Goal: Task Accomplishment & Management: Manage account settings

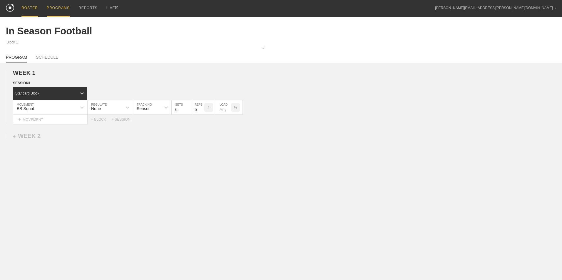
click at [30, 7] on div "ROSTER" at bounding box center [29, 8] width 16 height 17
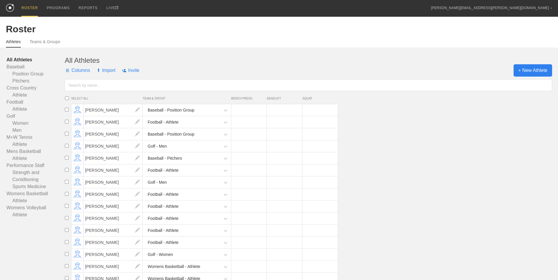
click at [542, 71] on span "+ New Athlete" at bounding box center [532, 70] width 39 height 12
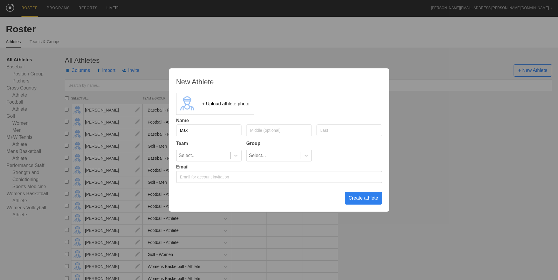
type input "Max"
type input "[PERSON_NAME]"
click at [238, 156] on icon at bounding box center [236, 156] width 6 height 6
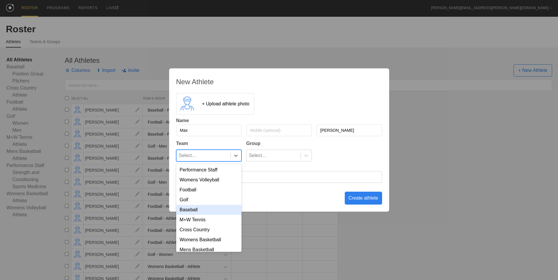
click at [196, 211] on div "Baseball" at bounding box center [209, 210] width 66 height 10
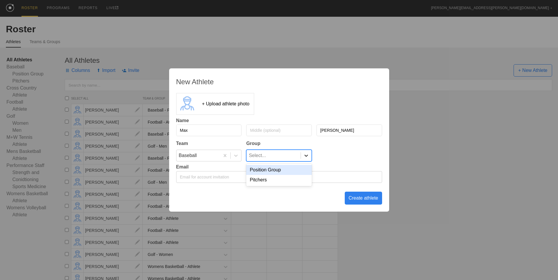
click at [304, 153] on icon at bounding box center [306, 156] width 6 height 6
click at [282, 179] on div "Pitchers" at bounding box center [279, 180] width 66 height 10
click at [357, 200] on div "Create athlete" at bounding box center [363, 198] width 37 height 13
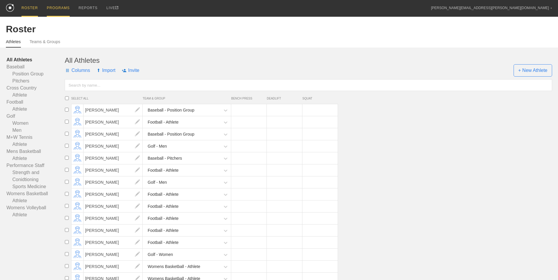
click at [51, 8] on div "PROGRAMS" at bounding box center [58, 8] width 23 height 17
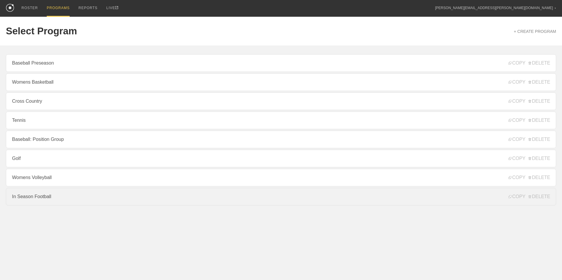
click at [42, 201] on link "In Season Football" at bounding box center [281, 197] width 550 height 18
type textarea "x"
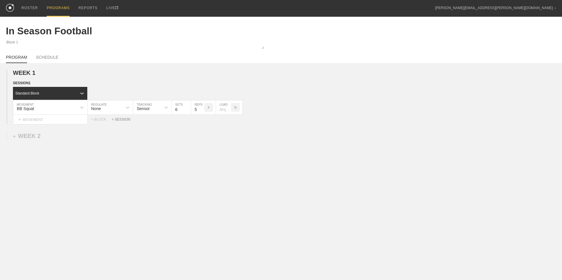
click at [127, 121] on div "+ SESSION" at bounding box center [124, 120] width 24 height 4
click at [65, 140] on div "+ BLOCK" at bounding box center [50, 139] width 74 height 9
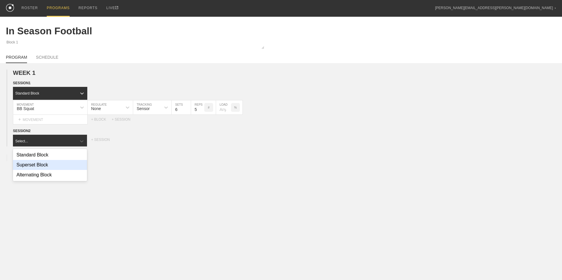
click at [59, 161] on div "Superset Block" at bounding box center [50, 165] width 74 height 10
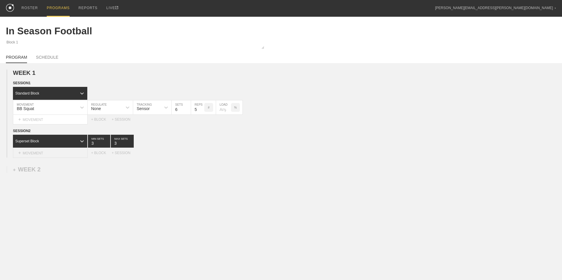
click at [56, 151] on div "+ MOVEMENT" at bounding box center [50, 153] width 75 height 10
type input "Trap"
click at [183, 159] on input "7" at bounding box center [178, 155] width 13 height 14
click at [183, 159] on input "6" at bounding box center [178, 155] width 13 height 14
click at [183, 159] on input "5" at bounding box center [178, 155] width 13 height 14
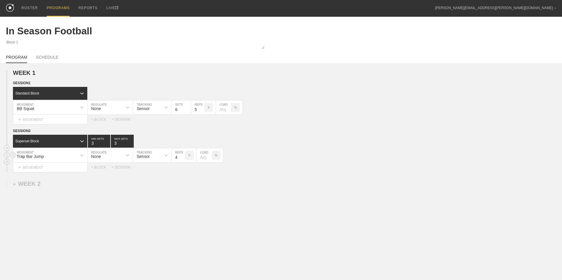
click at [183, 159] on input "4" at bounding box center [178, 155] width 13 height 14
type input "3"
click at [183, 159] on input "3" at bounding box center [178, 155] width 13 height 14
click at [73, 170] on div "+ MOVEMENT" at bounding box center [50, 168] width 75 height 10
click at [44, 188] on div "Create "MB Chest Pass"" at bounding box center [50, 186] width 74 height 10
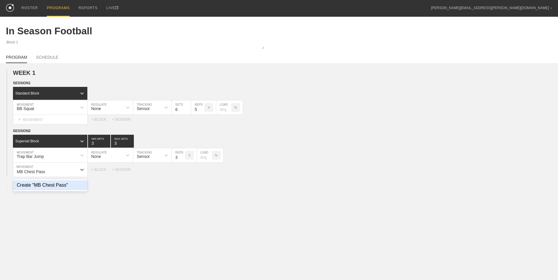
type input "MB Chest Pass"
click at [182, 171] on input "9" at bounding box center [178, 170] width 13 height 14
click at [182, 171] on input "10" at bounding box center [178, 170] width 13 height 14
click at [182, 171] on input "11" at bounding box center [178, 170] width 13 height 14
type input "10"
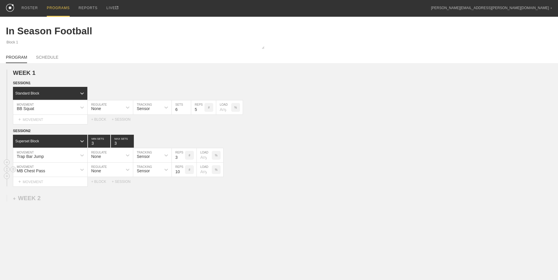
click at [183, 173] on input "10" at bounding box center [178, 170] width 13 height 14
click at [101, 182] on div "+ BLOCK" at bounding box center [101, 182] width 21 height 4
click at [63, 196] on div "Standard Block" at bounding box center [45, 196] width 64 height 5
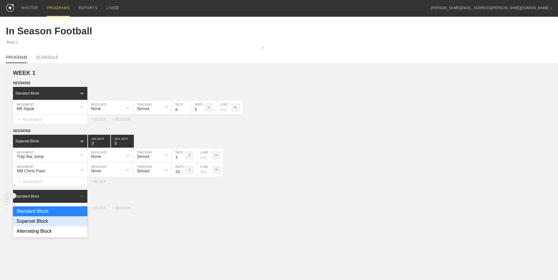
click at [61, 222] on div "Superset Block" at bounding box center [50, 222] width 74 height 10
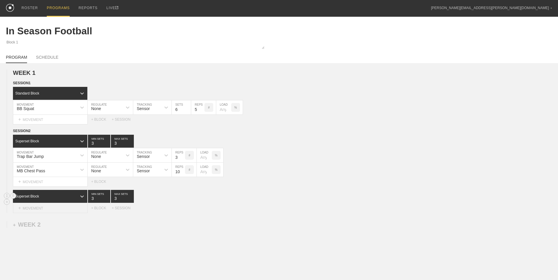
click at [59, 210] on div "+ MOVEMENT" at bounding box center [50, 209] width 75 height 10
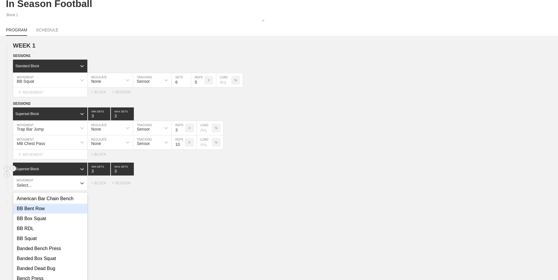
scroll to position [31, 0]
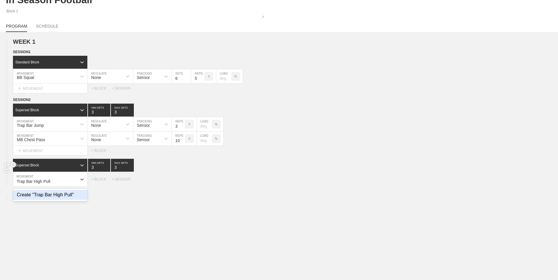
click at [60, 198] on div "Create "Trap Bar High Pull"" at bounding box center [50, 195] width 74 height 10
type input "Trap Bar High Pull"
click at [183, 184] on input "7" at bounding box center [178, 180] width 13 height 14
click at [183, 184] on input "6" at bounding box center [178, 180] width 13 height 14
click at [183, 184] on input "5" at bounding box center [178, 180] width 13 height 14
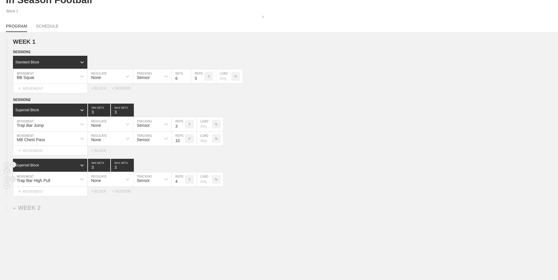
click at [183, 184] on input "4" at bounding box center [178, 180] width 13 height 14
type input "3"
click at [183, 184] on input "3" at bounding box center [178, 180] width 13 height 14
click at [68, 193] on div "+ MOVEMENT" at bounding box center [50, 192] width 75 height 10
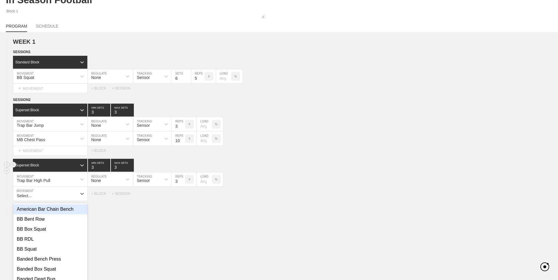
scroll to position [46, 0]
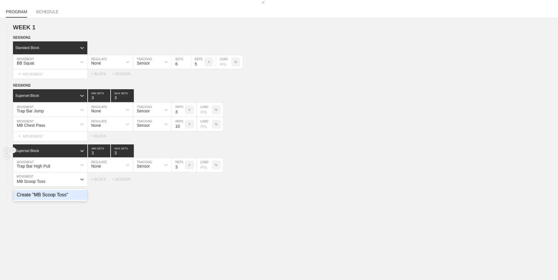
click at [70, 200] on div "Create "MB Scoop Toss"" at bounding box center [50, 195] width 74 height 10
type input "MB Scoop Toss"
click at [182, 184] on input "7" at bounding box center [178, 180] width 13 height 14
click at [182, 184] on input "6" at bounding box center [178, 180] width 13 height 14
click at [182, 184] on input "5" at bounding box center [178, 180] width 13 height 14
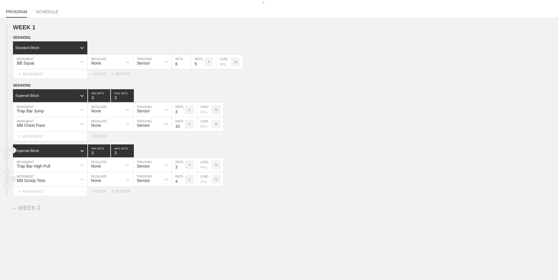
click at [182, 184] on input "4" at bounding box center [178, 180] width 13 height 14
type input "3"
click at [182, 184] on input "3" at bounding box center [178, 180] width 13 height 14
click at [145, 236] on div "WEEK 1 DUPLICATE DELETE SESSION 1 Standard Block DUPLICATE INSERT MOVEMENT AFTE…" at bounding box center [279, 159] width 558 height 282
click at [46, 12] on link "SCHEDULE" at bounding box center [47, 13] width 22 height 8
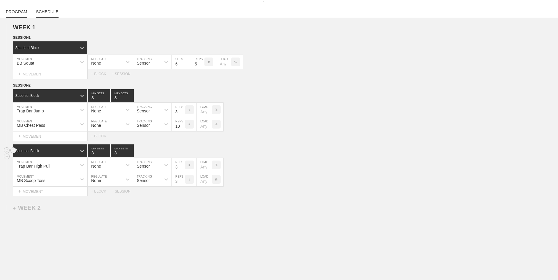
type textarea "x"
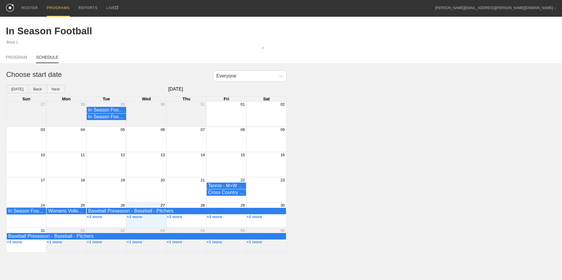
click at [34, 212] on div "In Season Football - Football - Athlete" at bounding box center [26, 211] width 36 height 5
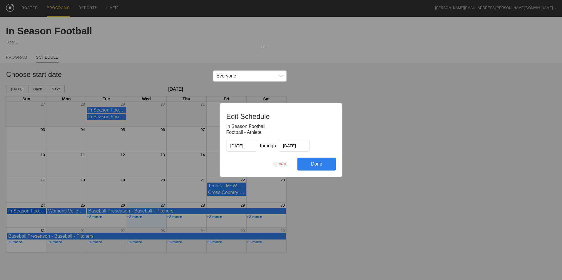
click at [296, 146] on input "[DATE]" at bounding box center [294, 146] width 31 height 12
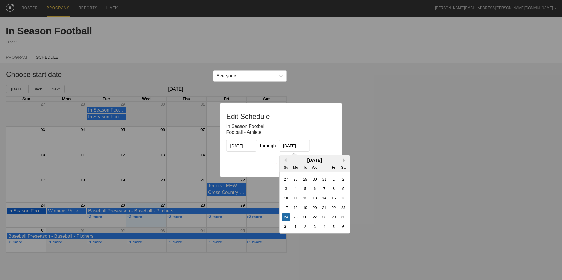
click at [345, 161] on button "Next Month" at bounding box center [345, 160] width 4 height 4
click at [332, 180] on div "5" at bounding box center [334, 180] width 8 height 8
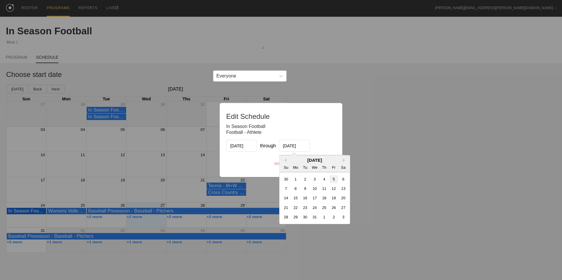
type input "[DATE]"
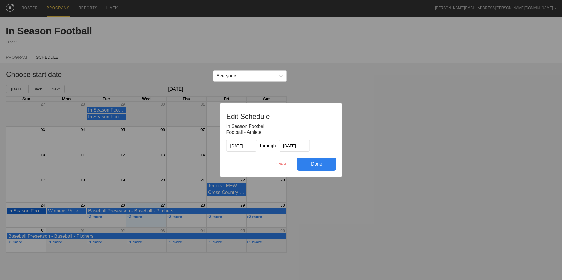
click at [316, 164] on div "Done" at bounding box center [317, 164] width 39 height 13
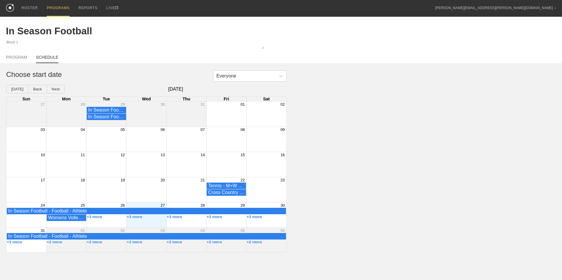
click at [557, 16] on div "ROSTER PROGRAMS REPORTS LIVE [PERSON_NAME][EMAIL_ADDRESS][PERSON_NAME][DOMAIN_N…" at bounding box center [281, 126] width 562 height 253
click at [59, 6] on div "PROGRAMS" at bounding box center [58, 8] width 23 height 17
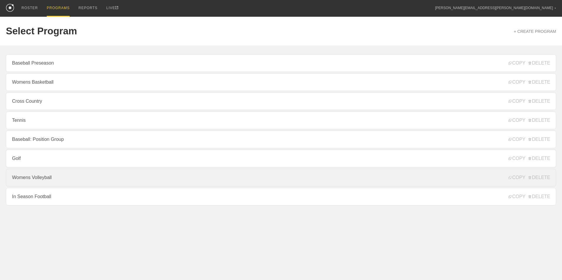
click at [47, 179] on link "Womens Volleyball" at bounding box center [281, 178] width 550 height 18
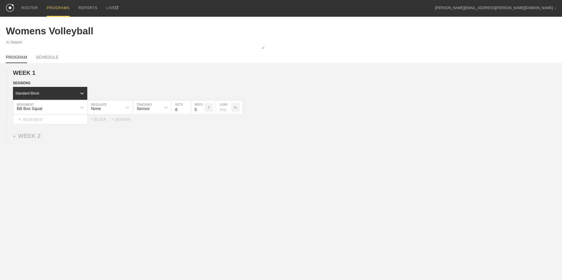
type textarea "x"
type input "Womens Volleyball"
type textarea "In Season"
click at [121, 122] on div "+ SESSION" at bounding box center [124, 120] width 24 height 4
click at [44, 142] on div "+ BLOCK" at bounding box center [50, 139] width 74 height 9
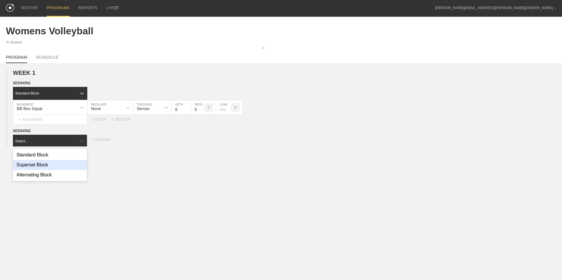
click at [48, 170] on div "Superset Block" at bounding box center [50, 165] width 74 height 10
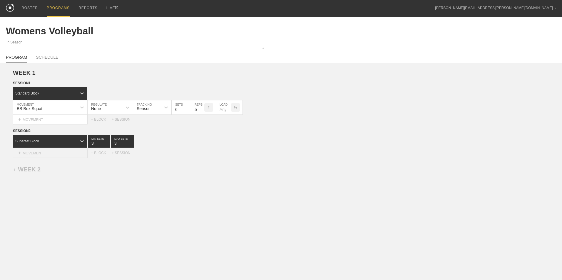
click at [54, 154] on div "+ MOVEMENT" at bounding box center [50, 153] width 75 height 10
click at [64, 174] on div "Trap Bar Jump" at bounding box center [50, 171] width 74 height 10
type input "Trap Bar Jump"
click at [183, 159] on input "7" at bounding box center [178, 155] width 13 height 14
click at [183, 159] on input "6" at bounding box center [178, 155] width 13 height 14
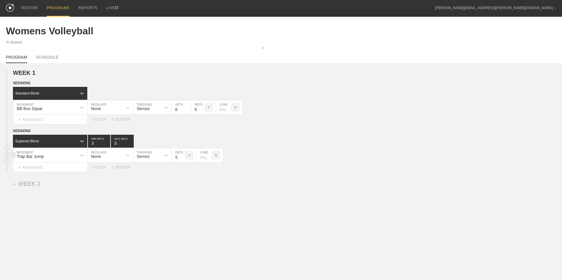
click at [183, 159] on input "5" at bounding box center [178, 155] width 13 height 14
click at [183, 159] on input "4" at bounding box center [178, 155] width 13 height 14
type input "3"
click at [183, 159] on input "3" at bounding box center [178, 155] width 13 height 14
click at [66, 165] on div "+ MOVEMENT" at bounding box center [50, 168] width 75 height 10
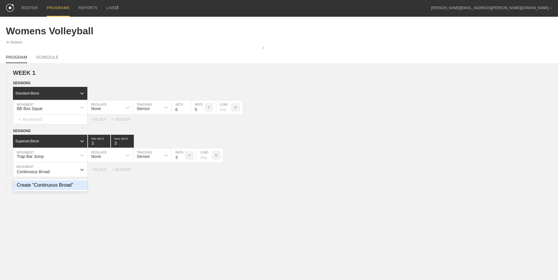
click at [65, 185] on div "Create "Continuous Broad"" at bounding box center [50, 186] width 74 height 10
type input "Continuous Broad"
click at [183, 173] on input "7" at bounding box center [178, 170] width 13 height 14
click at [183, 173] on input "6" at bounding box center [178, 170] width 13 height 14
click at [183, 173] on input "5" at bounding box center [178, 170] width 13 height 14
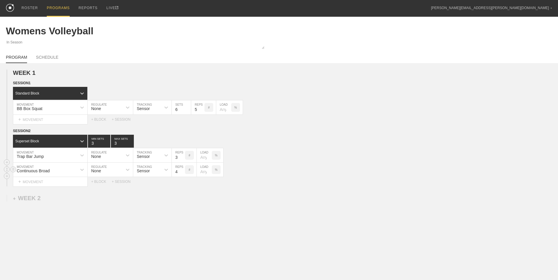
click at [183, 173] on input "4" at bounding box center [178, 170] width 13 height 14
type input "3"
click at [183, 173] on input "3" at bounding box center [178, 170] width 13 height 14
click at [101, 183] on div "+ BLOCK" at bounding box center [101, 182] width 21 height 4
click at [60, 206] on div "+ MOVEMENT" at bounding box center [50, 209] width 75 height 10
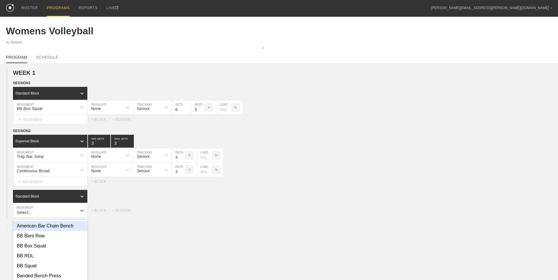
scroll to position [31, 0]
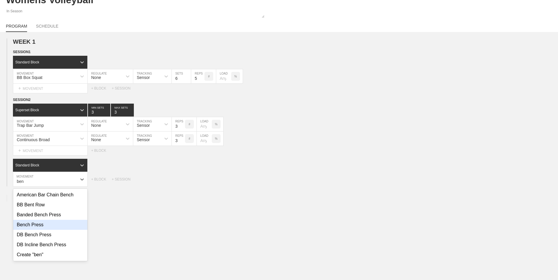
click at [66, 230] on div "Bench Press" at bounding box center [50, 225] width 74 height 10
type input "ben"
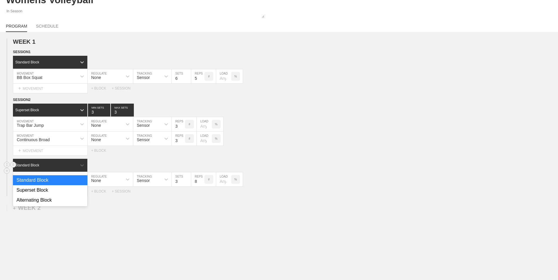
click at [72, 163] on div "Standard Block" at bounding box center [50, 165] width 74 height 13
click at [70, 191] on div "Superset Block" at bounding box center [50, 191] width 74 height 10
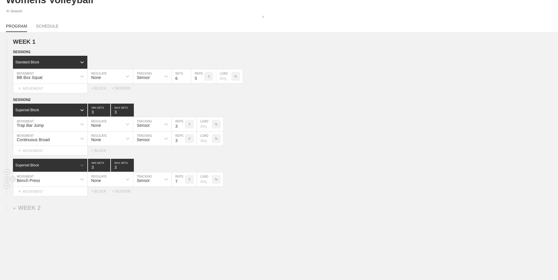
click at [181, 183] on input "7" at bounding box center [178, 180] width 13 height 14
click at [181, 183] on input "6" at bounding box center [178, 180] width 13 height 14
click at [182, 183] on input "5" at bounding box center [178, 180] width 13 height 14
click at [182, 183] on input "4" at bounding box center [178, 180] width 13 height 14
type input "3"
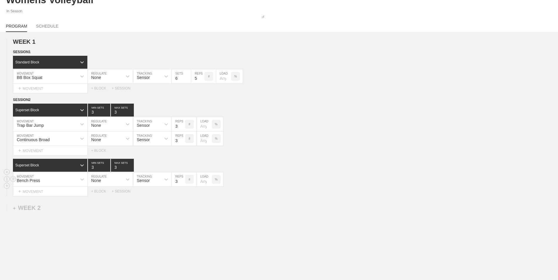
click at [182, 183] on input "3" at bounding box center [178, 180] width 13 height 14
click at [55, 195] on div "+ MOVEMENT" at bounding box center [50, 192] width 75 height 10
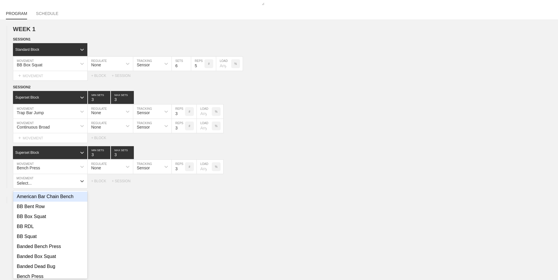
scroll to position [46, 0]
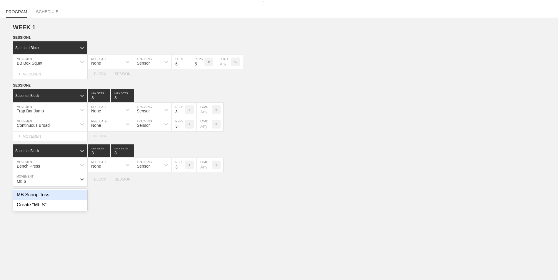
click at [71, 198] on div "MB Scoop Toss" at bounding box center [50, 195] width 74 height 10
type input "Mb S"
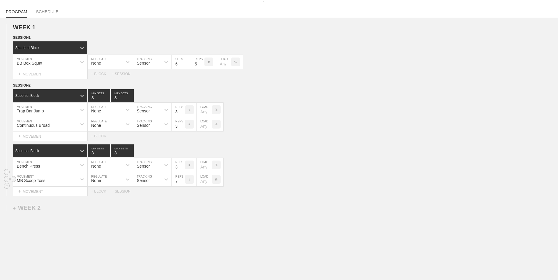
click at [183, 184] on input "7" at bounding box center [178, 180] width 13 height 14
click at [183, 184] on input "6" at bounding box center [178, 180] width 13 height 14
click at [183, 184] on input "5" at bounding box center [178, 180] width 13 height 14
click at [183, 184] on input "4" at bounding box center [178, 180] width 13 height 14
type input "3"
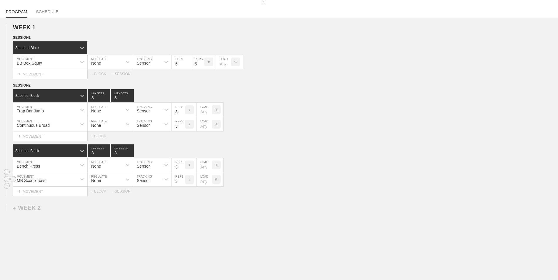
click at [183, 184] on input "3" at bounding box center [178, 180] width 13 height 14
click at [127, 221] on div "WEEK 1 DUPLICATE DELETE SESSION 1 Standard Block DUPLICATE INSERT MOVEMENT AFTE…" at bounding box center [279, 159] width 558 height 282
click at [134, 225] on div "WEEK 1 DUPLICATE DELETE SESSION 1 Standard Block DUPLICATE INSERT MOVEMENT AFTE…" at bounding box center [279, 159] width 558 height 282
click at [185, 222] on div "WEEK 1 DUPLICATE DELETE SESSION 1 Standard Block DUPLICATE INSERT MOVEMENT AFTE…" at bounding box center [279, 159] width 558 height 282
click at [15, 13] on link "PROGRAM" at bounding box center [16, 13] width 21 height 8
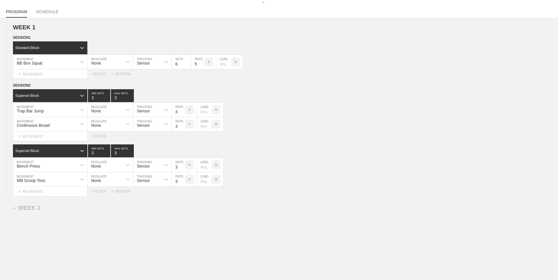
type textarea "x"
